Goal: Task Accomplishment & Management: Manage account settings

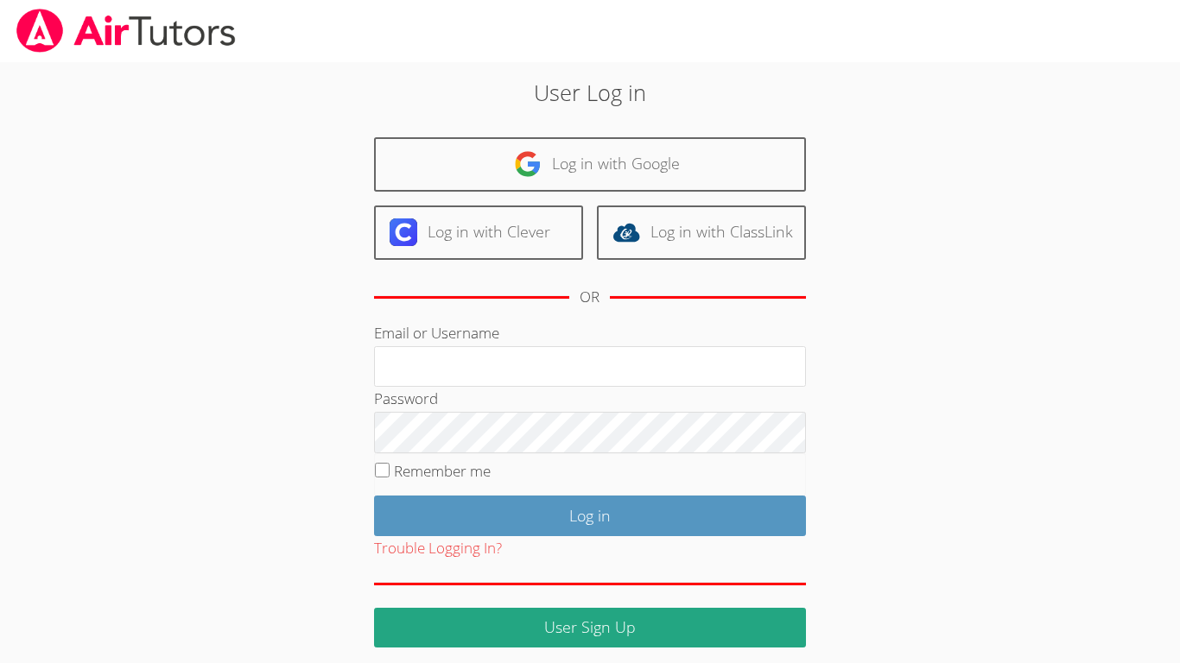
click at [1161, 651] on body "User Log in Log in with Google Log in with Clever Log in with ClassLink OR Emai…" at bounding box center [590, 331] width 1180 height 663
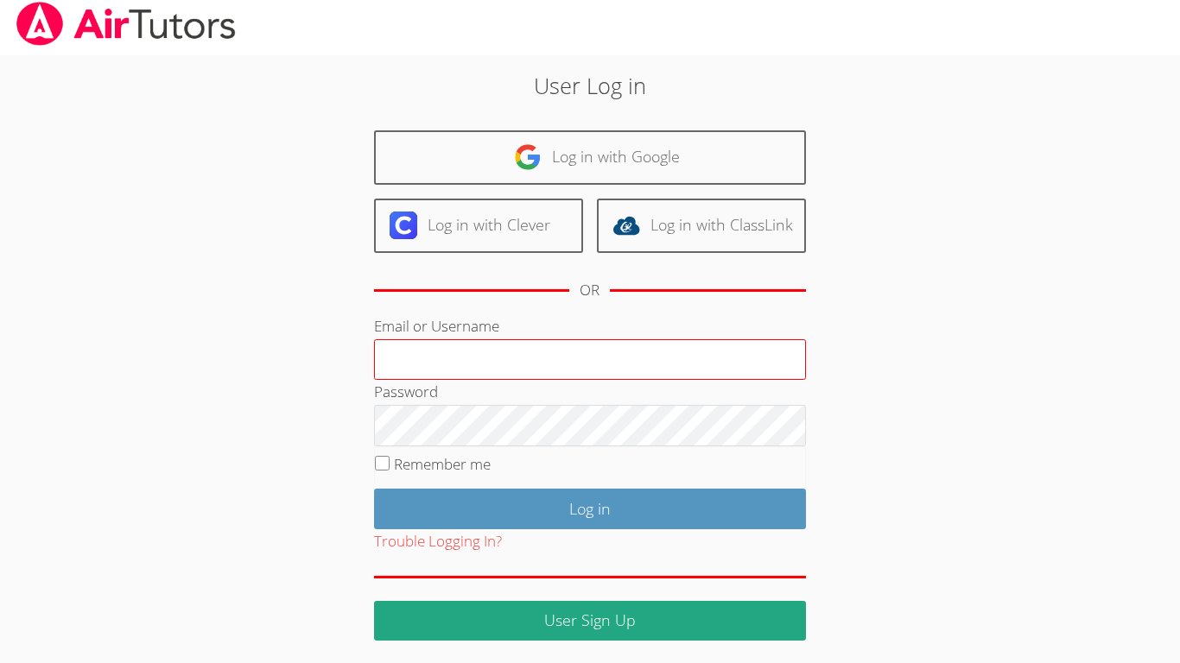
scroll to position [11, 0]
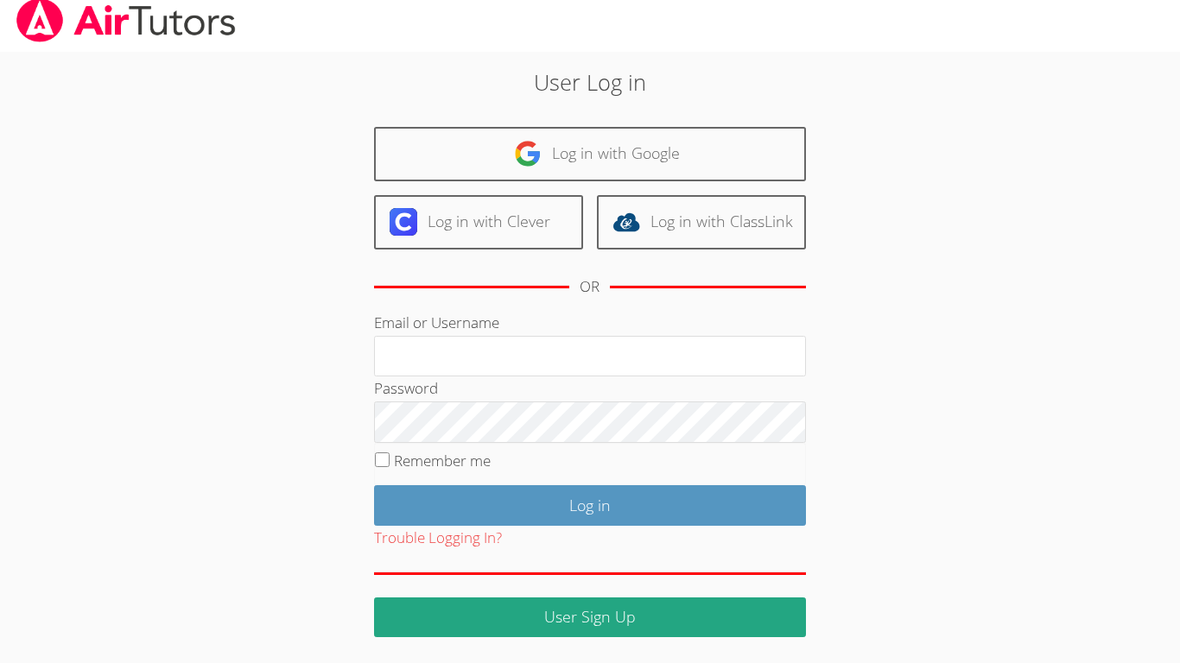
click at [831, 548] on div "User Log in Log in with Google Log in with Clever Log in with ClassLink OR Emai…" at bounding box center [589, 352] width 637 height 572
click at [837, 567] on div "User Log in Log in with Google Log in with Clever Log in with ClassLink OR Emai…" at bounding box center [589, 352] width 637 height 572
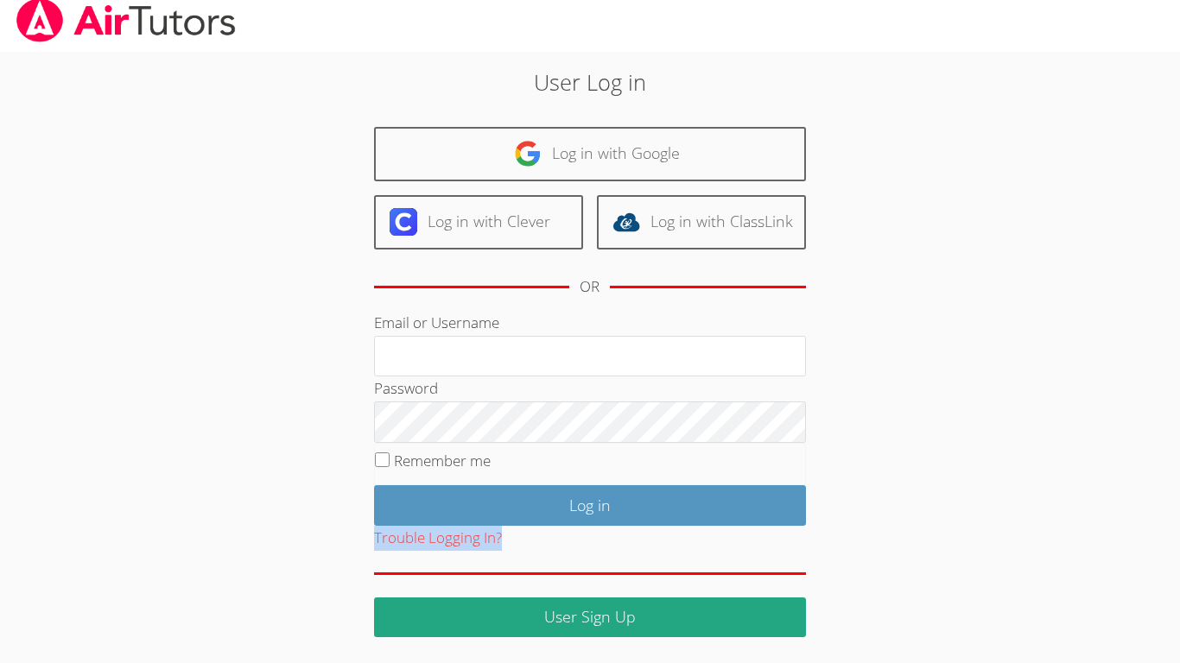
click at [837, 567] on div "User Log in Log in with Google Log in with Clever Log in with ClassLink OR Emai…" at bounding box center [589, 352] width 637 height 572
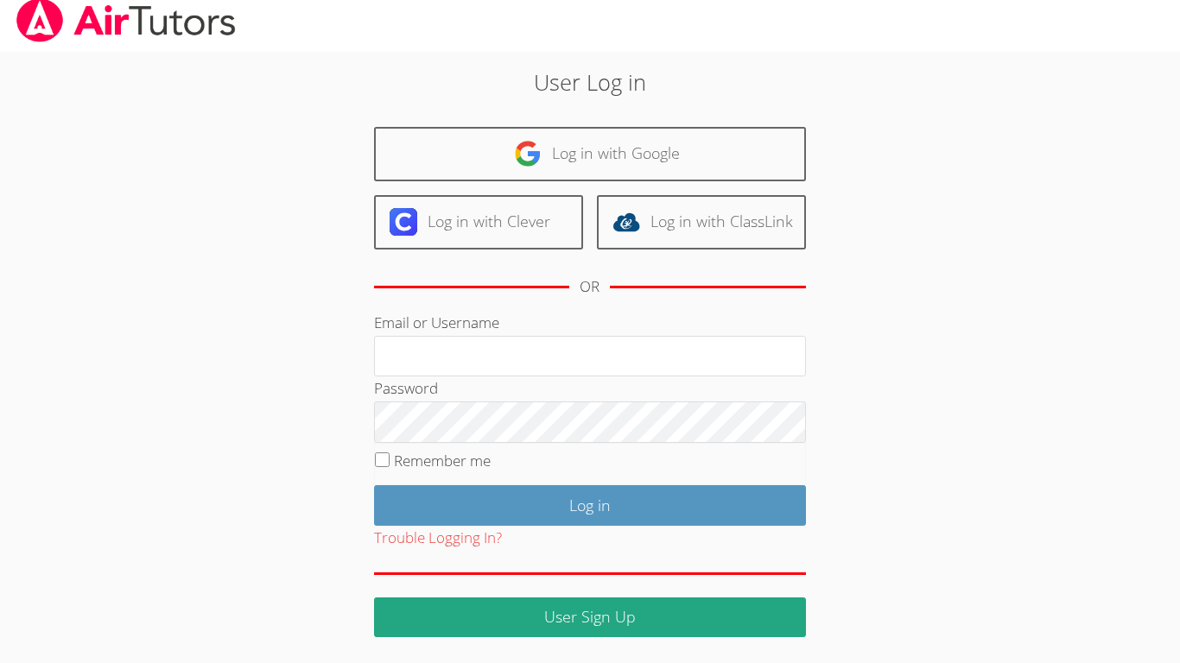
click at [837, 567] on div "User Log in Log in with Google Log in with Clever Log in with ClassLink OR Emai…" at bounding box center [589, 352] width 637 height 572
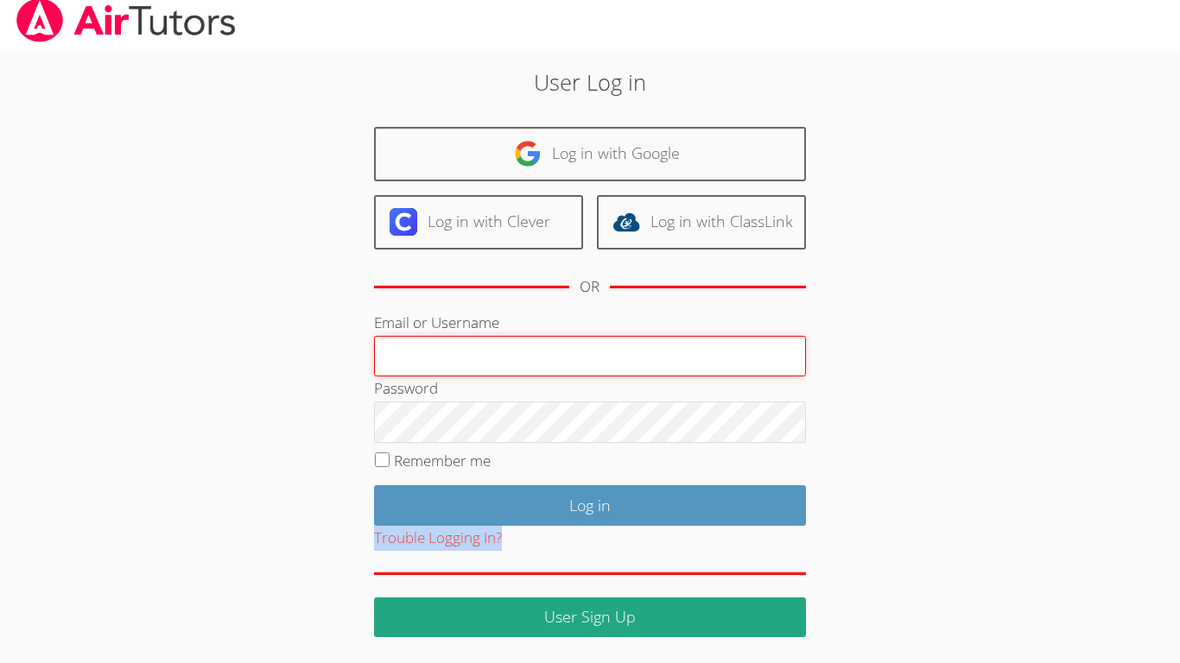
click at [481, 362] on input "Email or Username" at bounding box center [590, 356] width 432 height 41
type input "d"
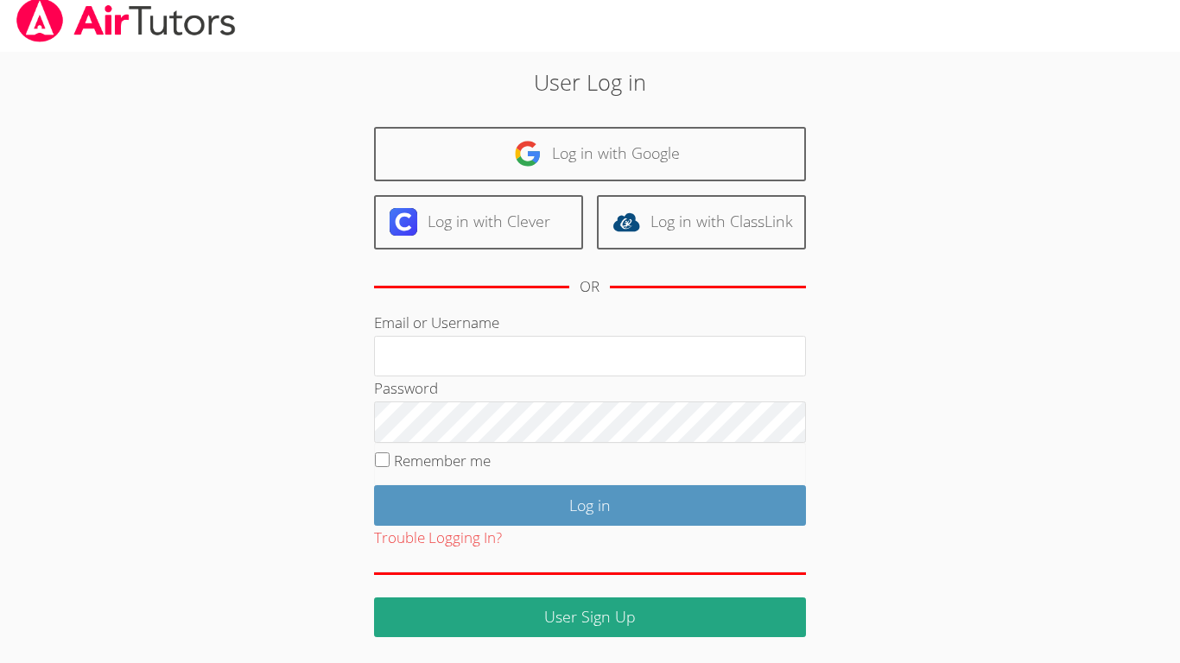
click at [383, 326] on label "Email or Username" at bounding box center [436, 323] width 125 height 20
click at [383, 336] on input "Email or Username" at bounding box center [590, 356] width 432 height 41
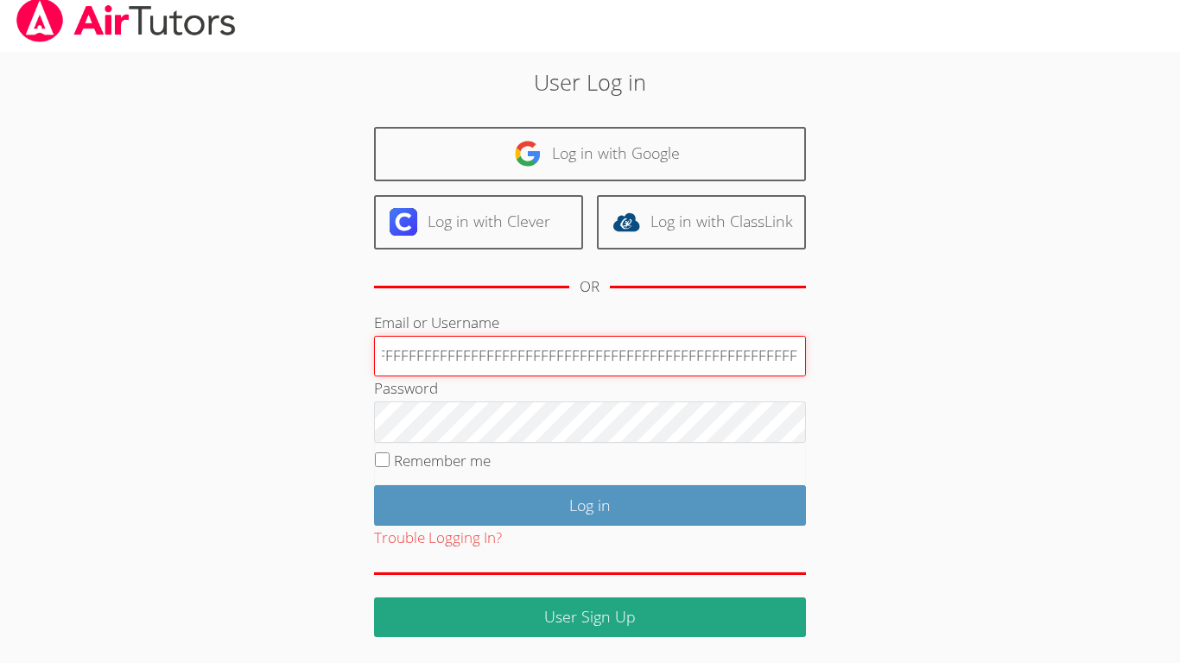
scroll to position [0, 3762]
type input "bg bvgjhc RGVVVVVVVVVVVVVVVVVVVVVVVVVVVVVVVVVVVVVVVVVVVVVVVVVVVVVVVVVVVVVVVFFFF…"
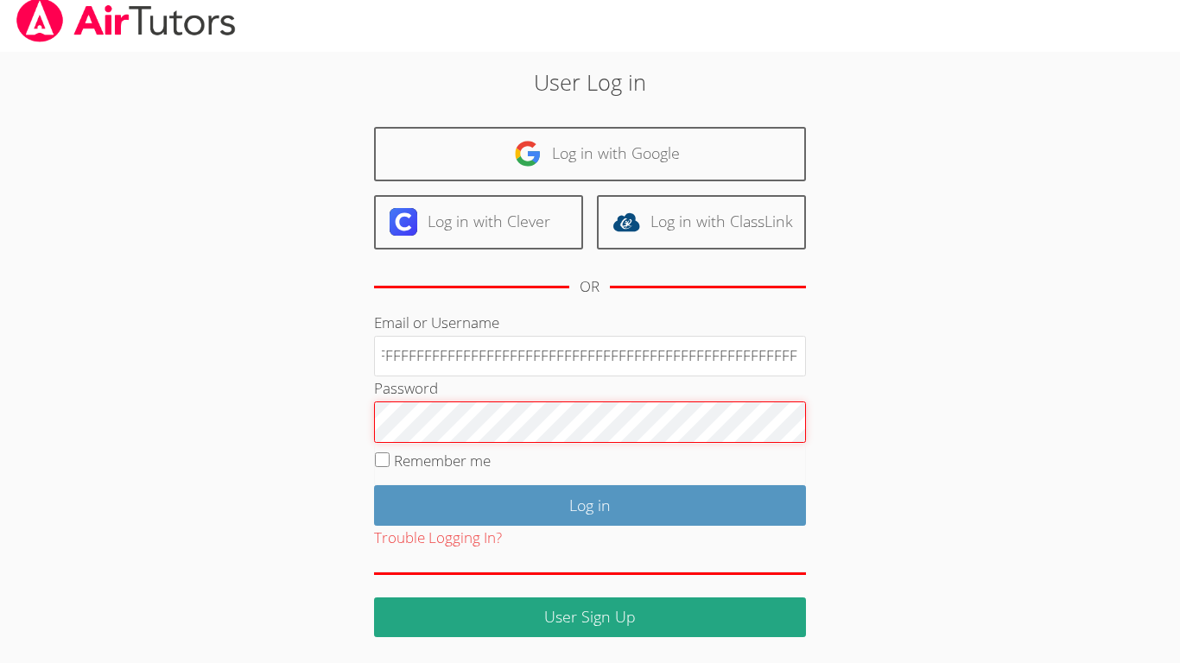
scroll to position [0, 0]
click at [374, 485] on input "Log in" at bounding box center [590, 505] width 432 height 41
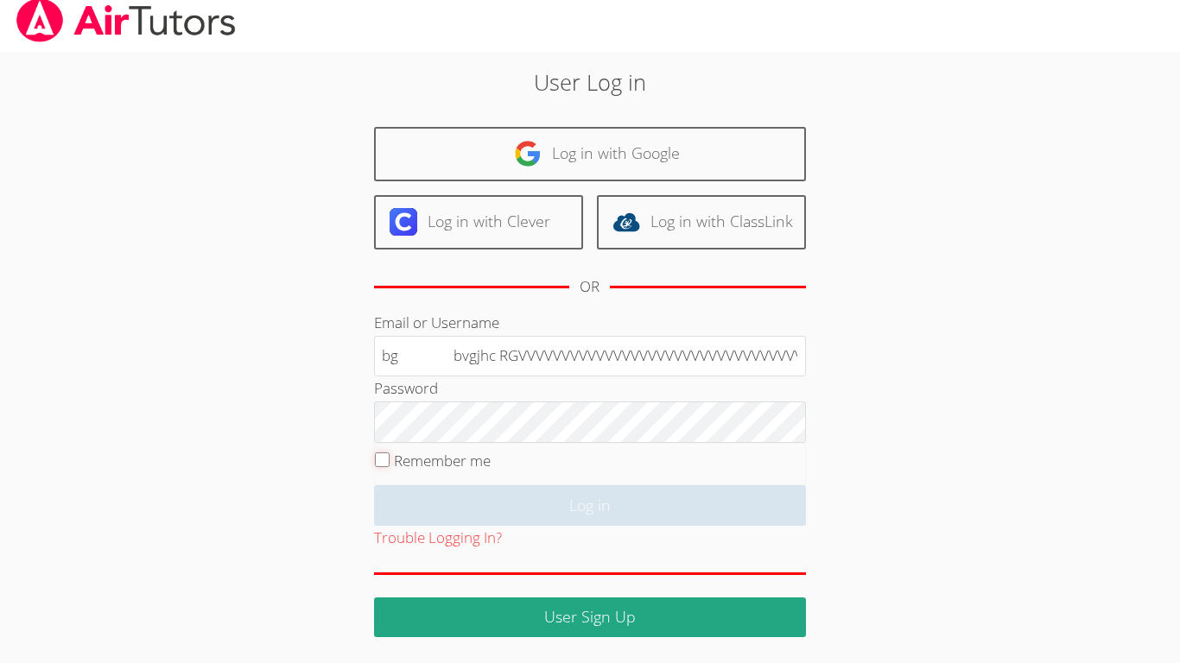
click at [375, 452] on input "Remember me" at bounding box center [382, 459] width 15 height 15
checkbox input "false"
